Goal: Find specific page/section: Find specific page/section

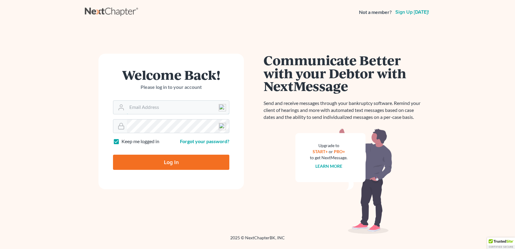
type input "[EMAIL_ADDRESS][DOMAIN_NAME]"
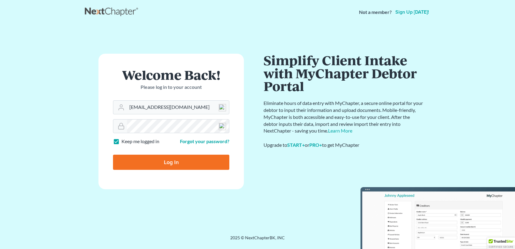
click at [173, 161] on input "Log In" at bounding box center [171, 162] width 116 height 15
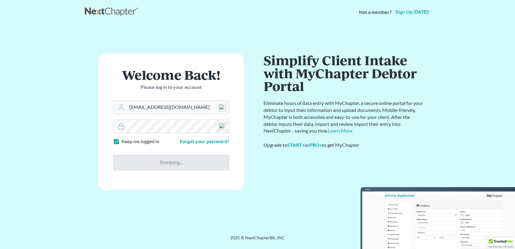
type input "Thinking..."
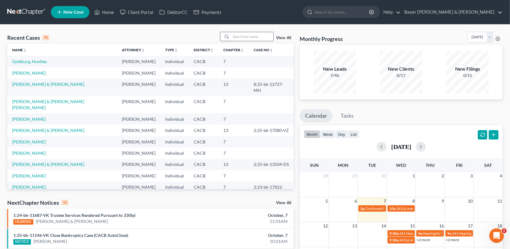
click at [249, 39] on input "search" at bounding box center [252, 36] width 42 height 9
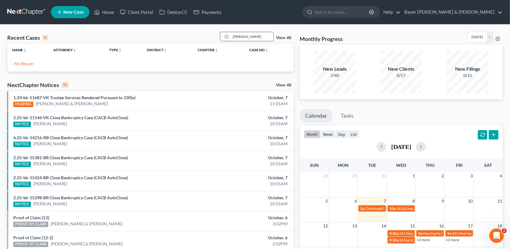
click at [240, 36] on input "walch" at bounding box center [252, 36] width 42 height 9
type input "walsh"
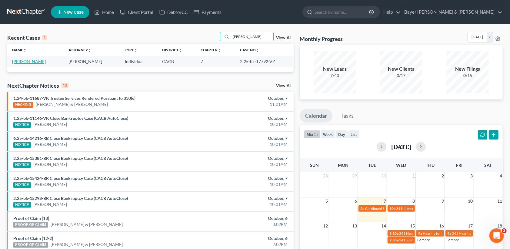
click at [22, 62] on link "Walsh, Glen" at bounding box center [29, 61] width 34 height 5
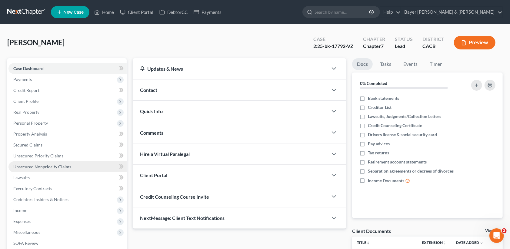
click at [35, 166] on span "Unsecured Nonpriority Claims" at bounding box center [42, 166] width 58 height 5
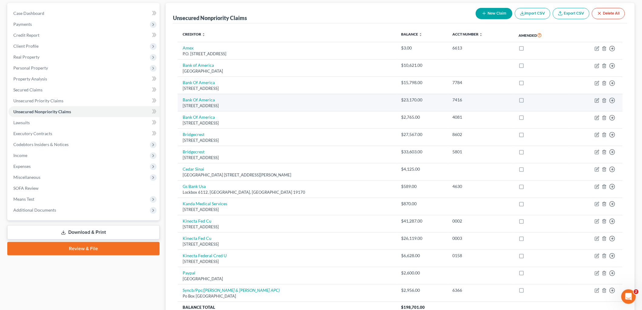
scroll to position [67, 0]
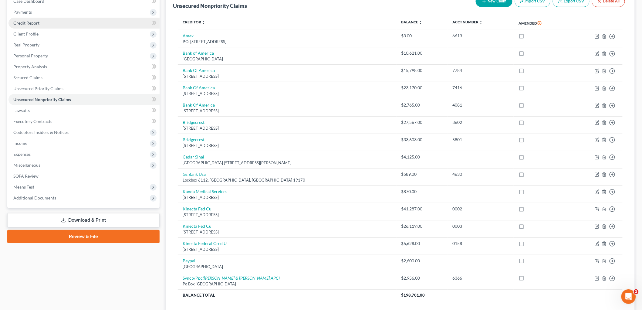
click at [69, 20] on link "Credit Report" at bounding box center [83, 23] width 151 height 11
